Goal: Task Accomplishment & Management: Manage account settings

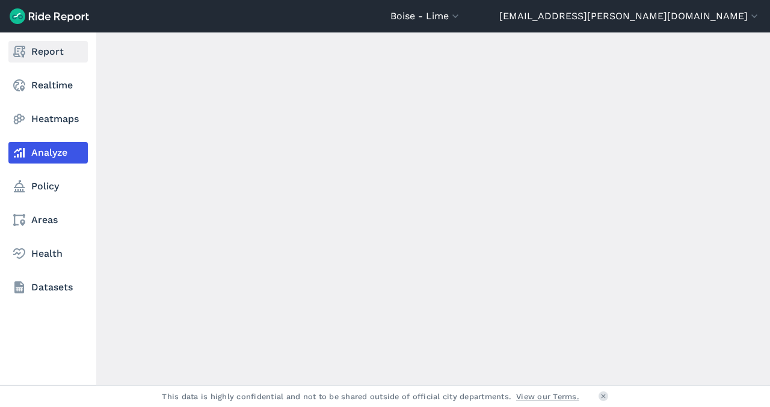
click at [21, 45] on icon at bounding box center [19, 52] width 14 height 14
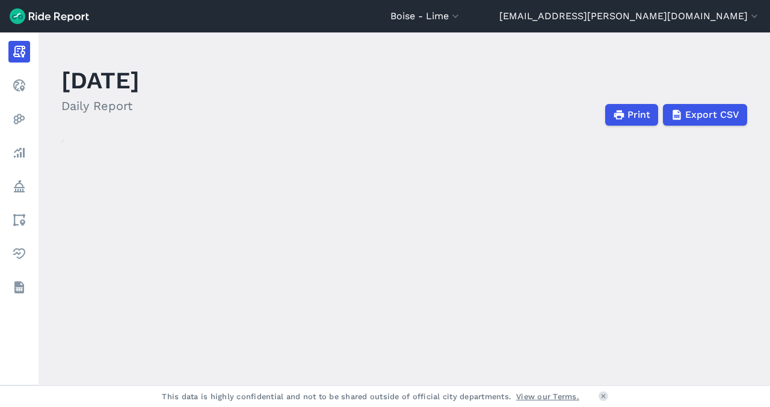
click at [22, 10] on img at bounding box center [49, 16] width 79 height 16
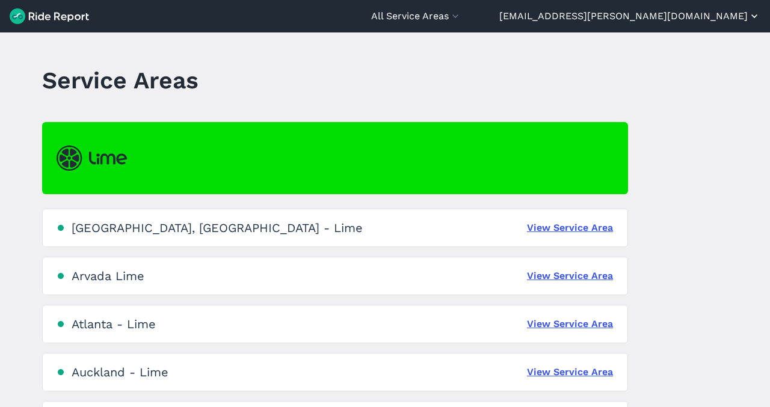
click at [735, 16] on button "[EMAIL_ADDRESS][PERSON_NAME][DOMAIN_NAME]" at bounding box center [629, 16] width 261 height 14
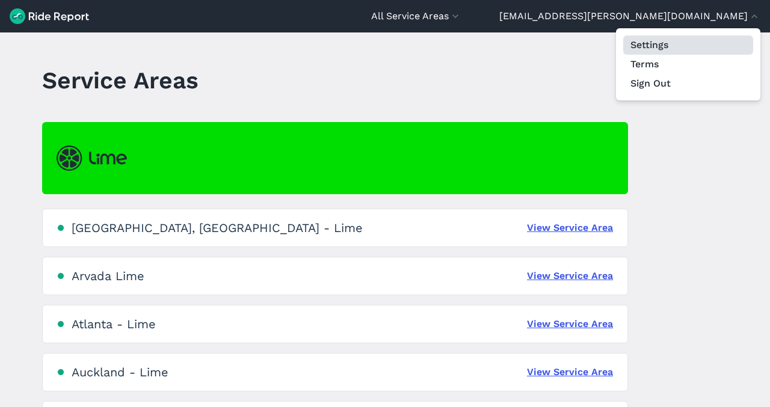
click at [670, 45] on link "Settings" at bounding box center [688, 44] width 130 height 19
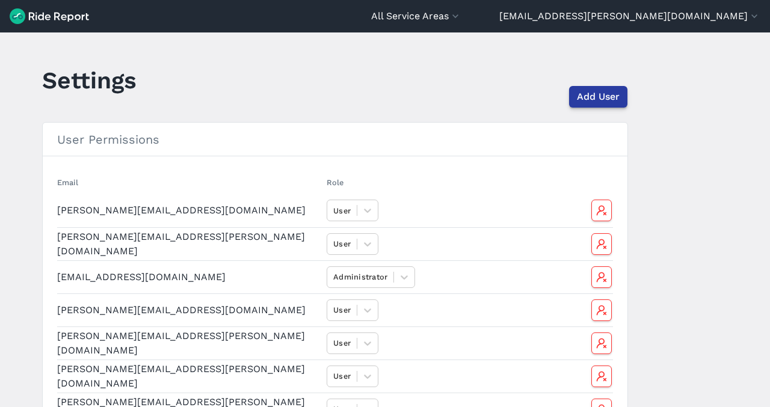
click at [597, 94] on span "Add User" at bounding box center [598, 97] width 43 height 14
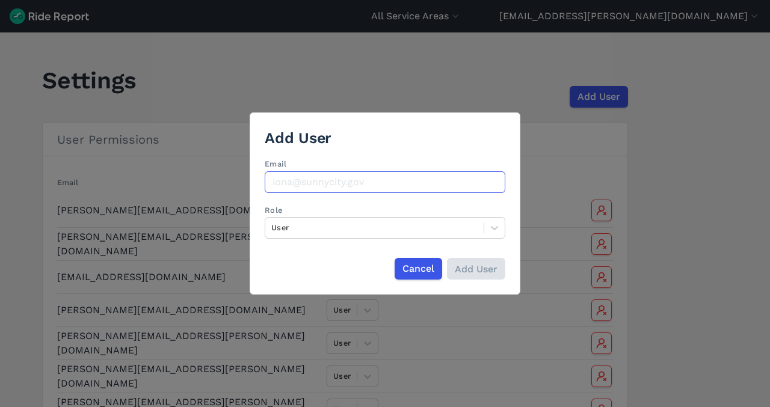
click at [298, 182] on input "Email" at bounding box center [385, 182] width 241 height 22
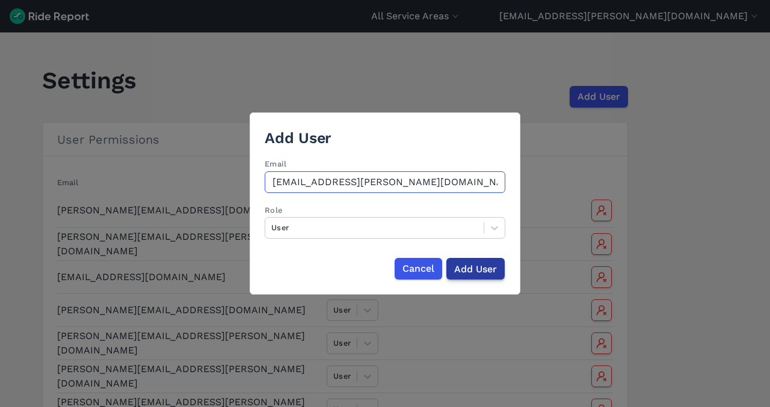
type input "[EMAIL_ADDRESS][PERSON_NAME][DOMAIN_NAME]"
click at [493, 268] on input "Add User" at bounding box center [475, 269] width 58 height 22
